Goal: Book appointment/travel/reservation

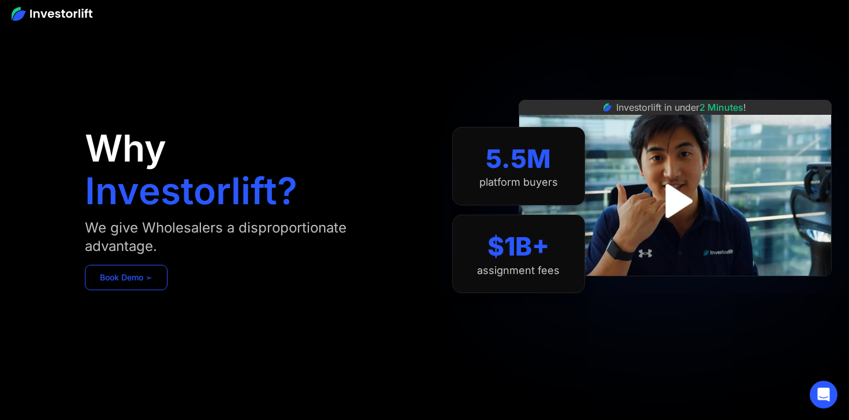
click at [109, 283] on link "Book Demo ➢" at bounding box center [126, 277] width 83 height 25
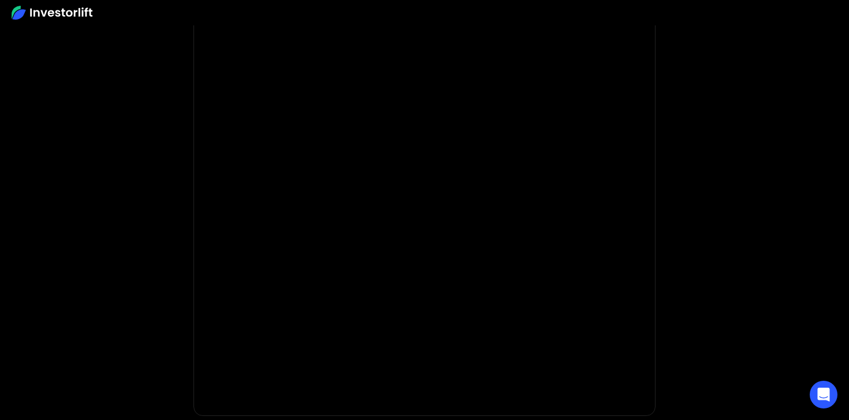
scroll to position [117, 0]
